Goal: Find specific page/section: Find specific page/section

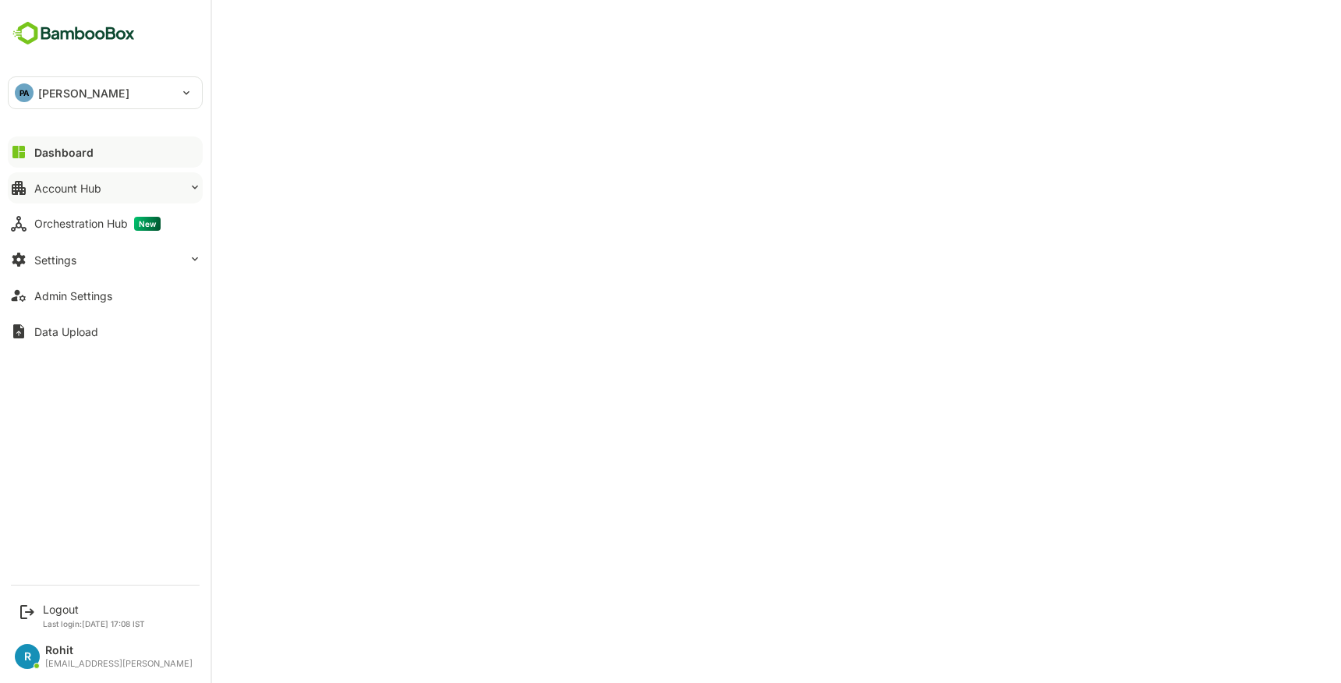
click at [62, 191] on div "Account Hub" at bounding box center [67, 188] width 67 height 13
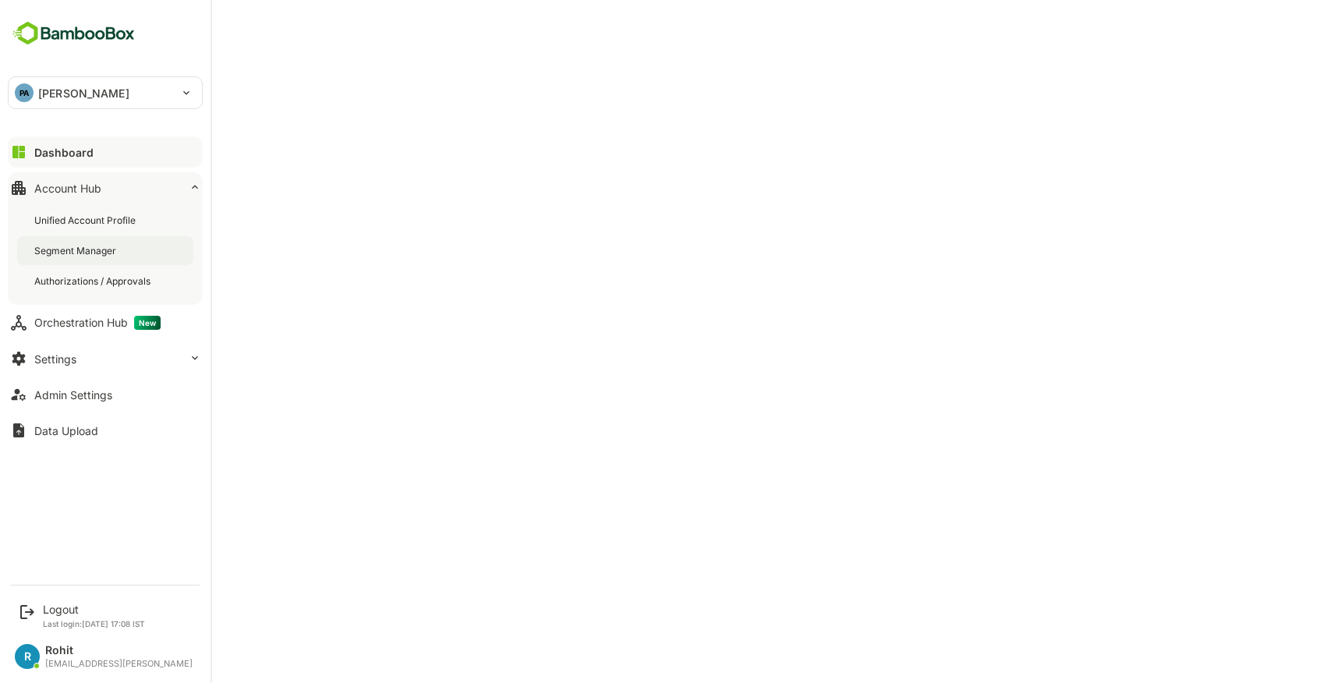
click at [77, 245] on div "Segment Manager" at bounding box center [76, 250] width 85 height 13
click at [80, 218] on div "Unified Account Profile" at bounding box center [86, 220] width 104 height 13
click at [91, 253] on div "Segment Manager" at bounding box center [76, 250] width 85 height 13
click at [75, 220] on div "Unified Account Profile" at bounding box center [86, 220] width 104 height 13
